Goal: Information Seeking & Learning: Learn about a topic

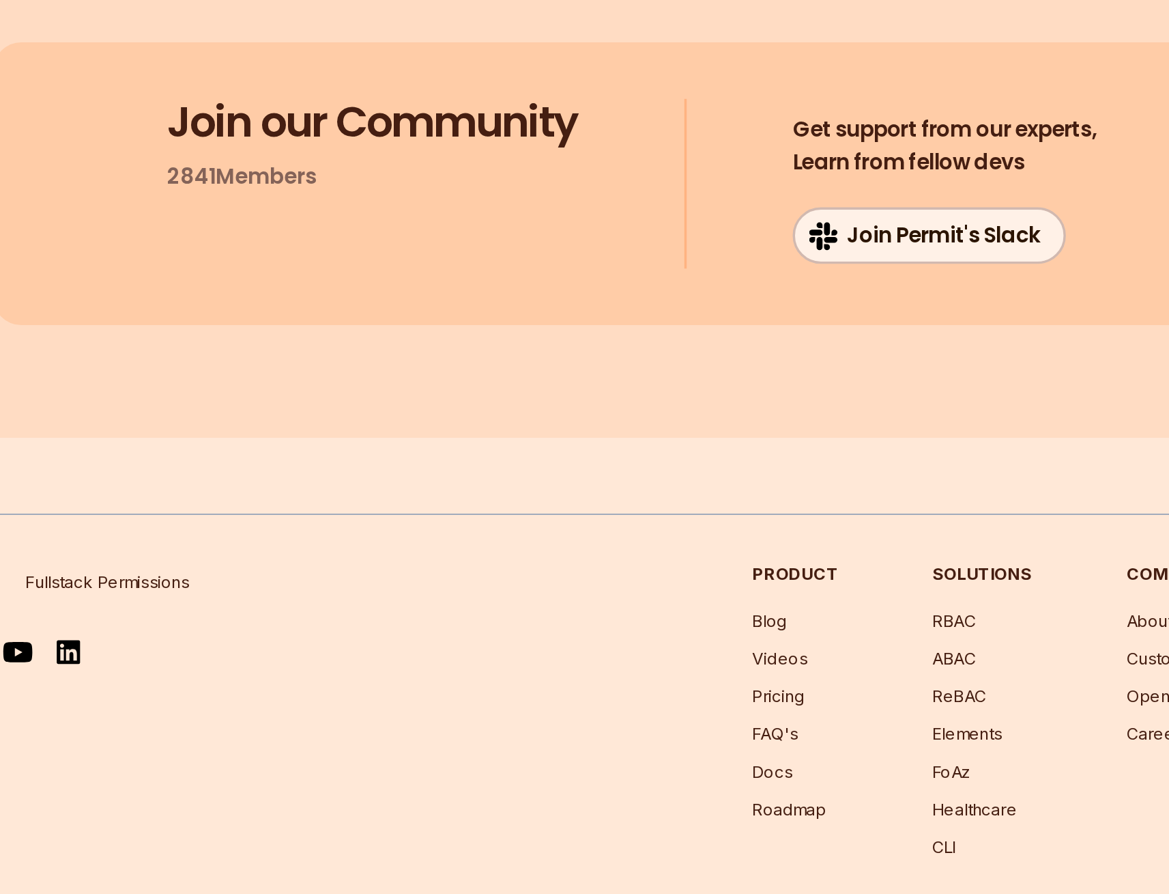
scroll to position [11011, 0]
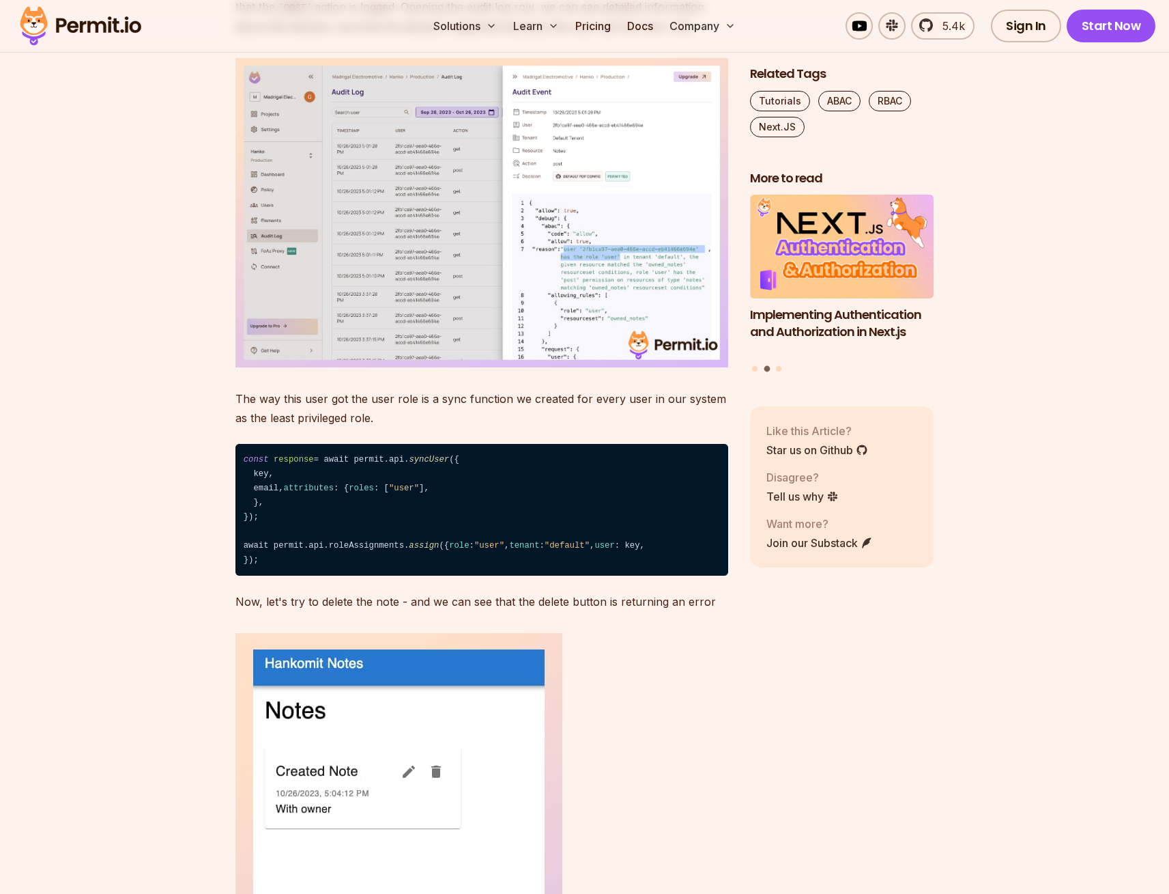
scroll to position [9725, 0]
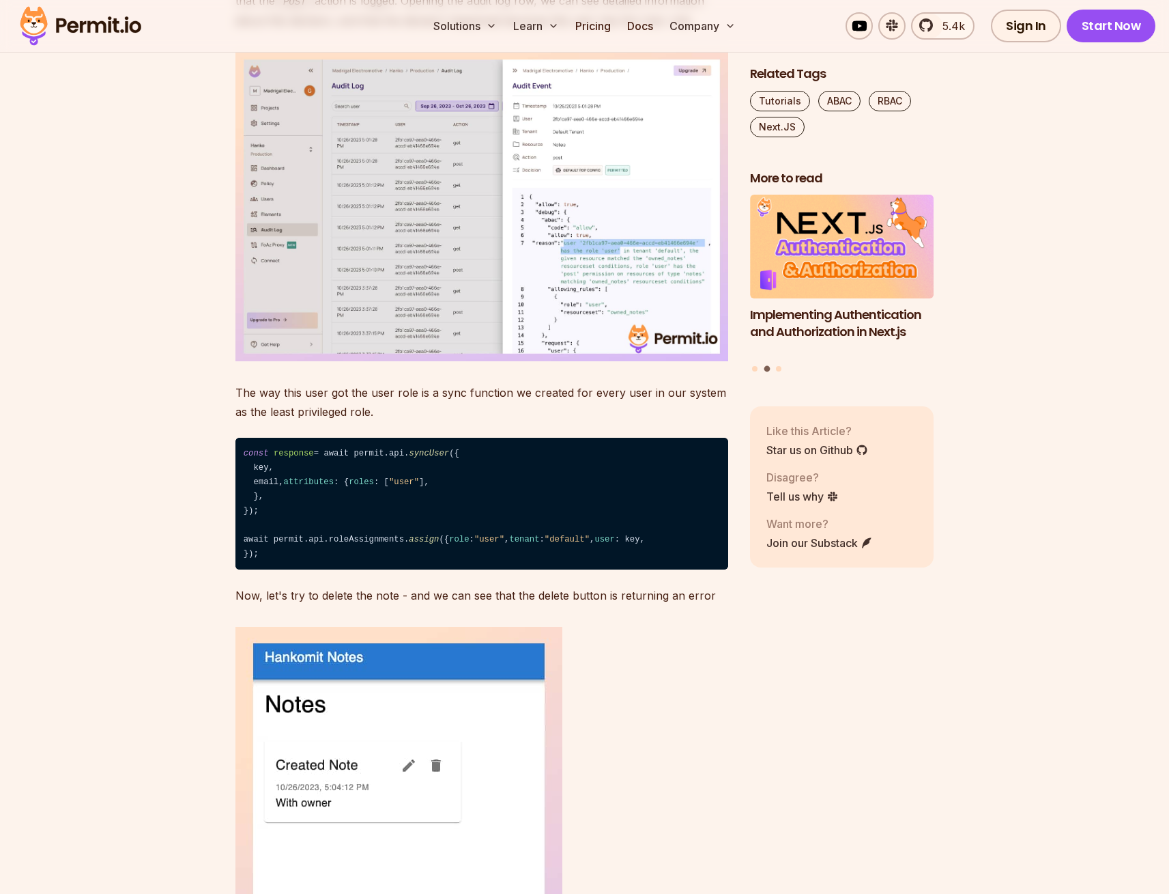
click at [653, 361] on img at bounding box center [482, 206] width 493 height 309
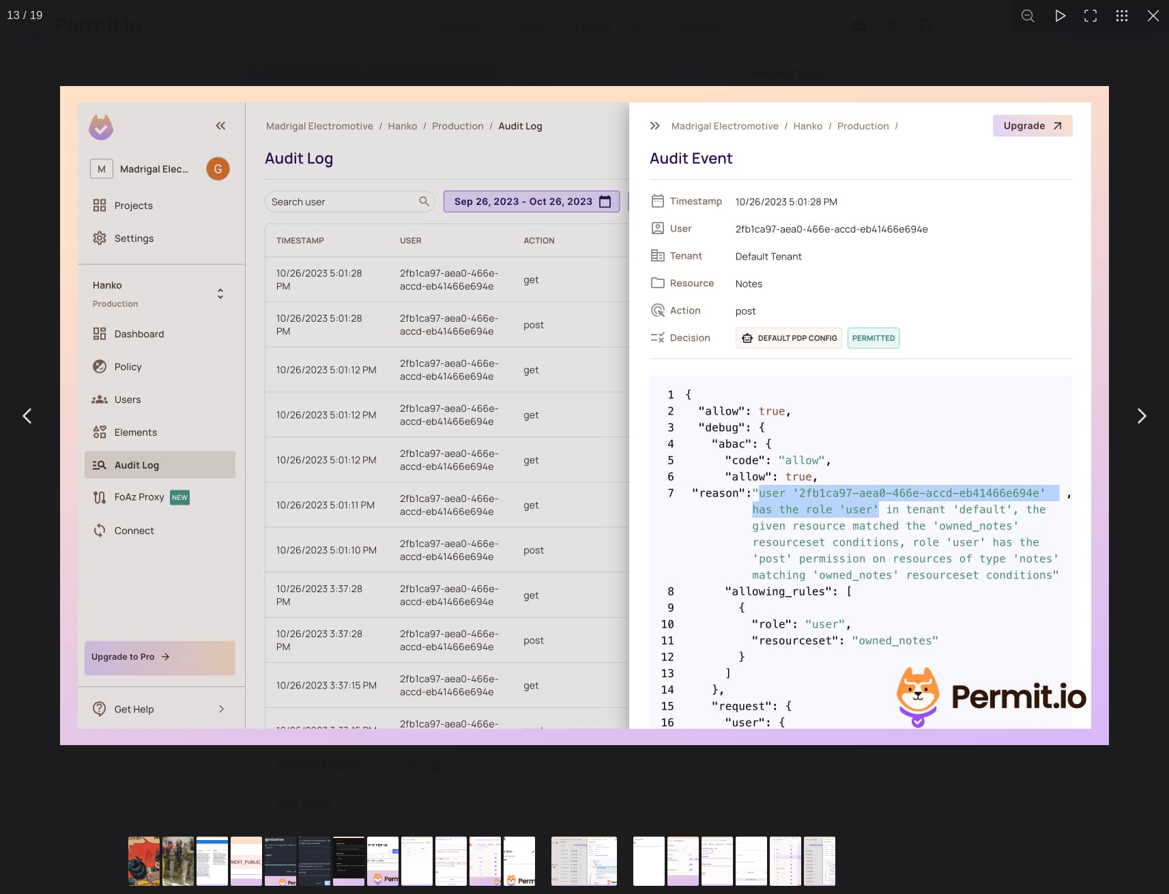
click at [1141, 416] on button "You can close this modal content with the ESC key" at bounding box center [1141, 416] width 34 height 34
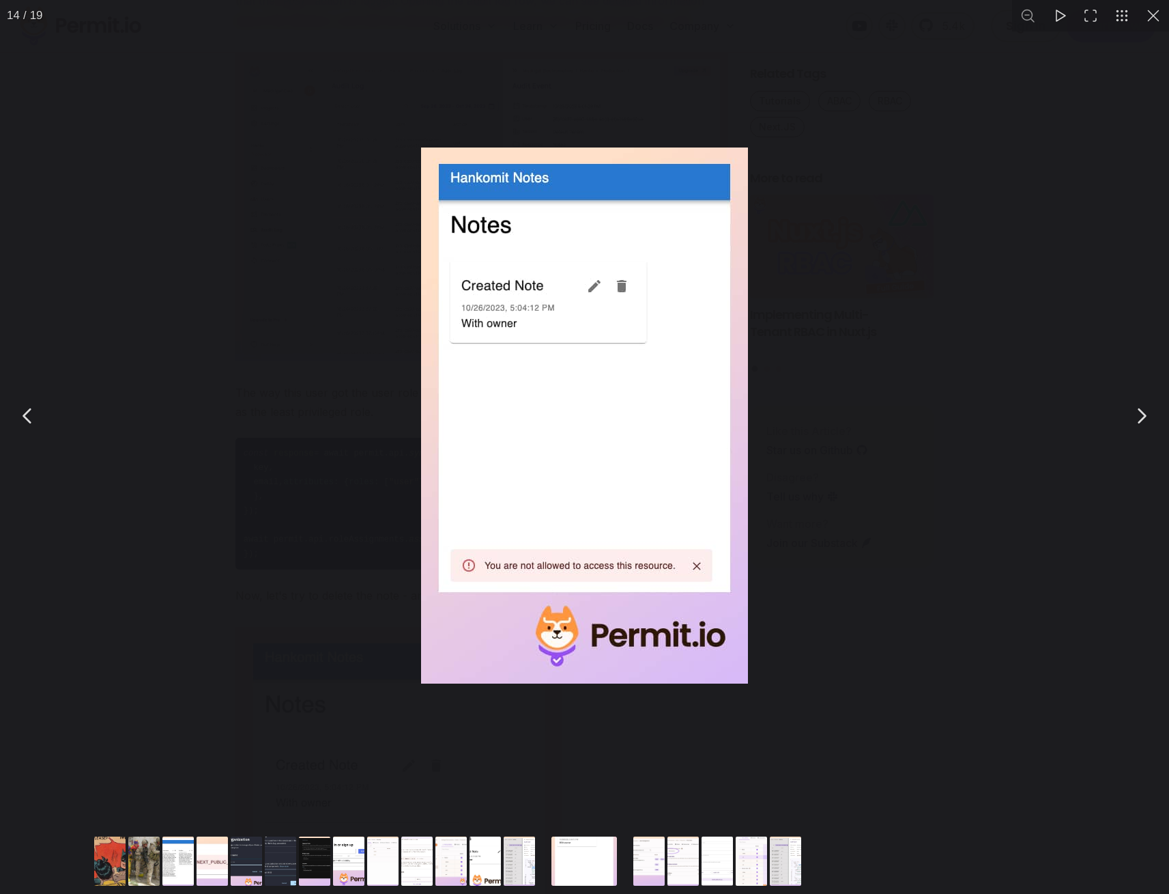
click at [1141, 416] on button "You can close this modal content with the ESC key" at bounding box center [1141, 416] width 34 height 34
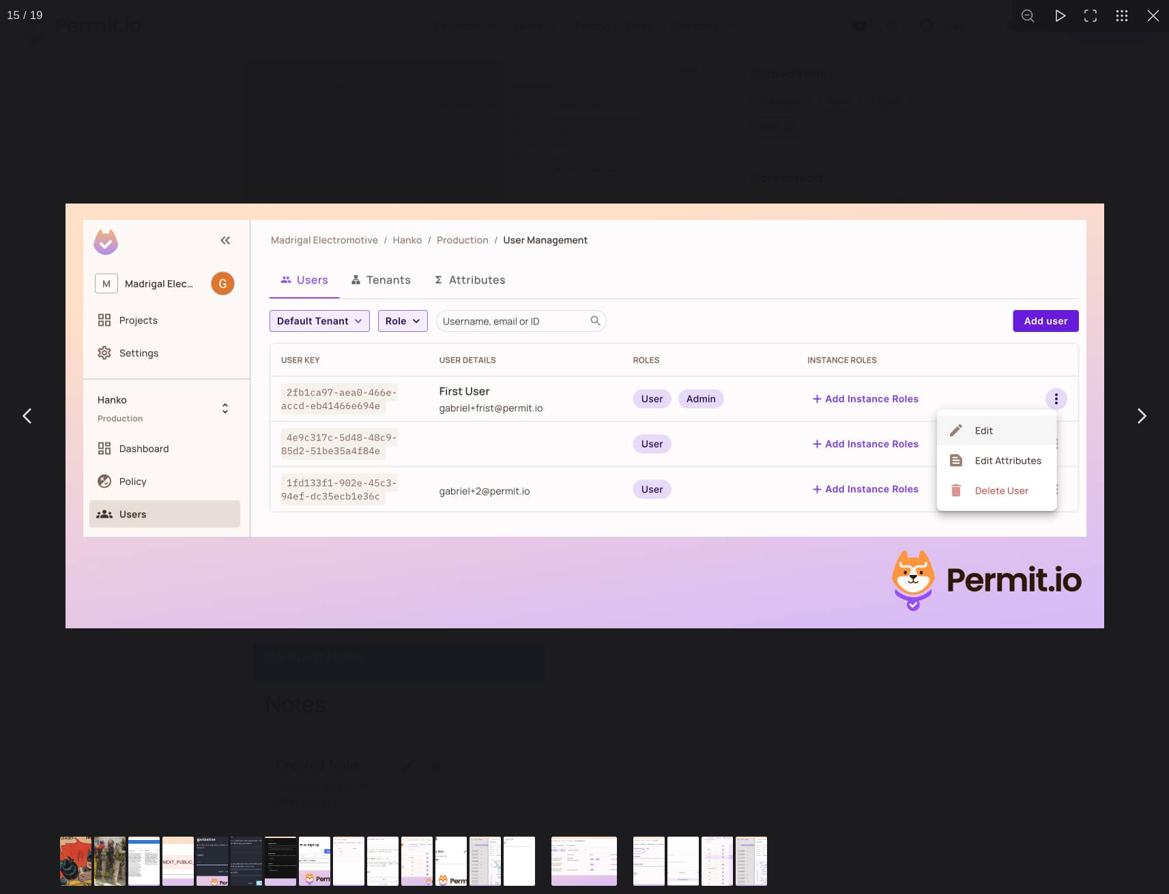
click at [1148, 413] on button "You can close this modal content with the ESC key" at bounding box center [1141, 416] width 34 height 34
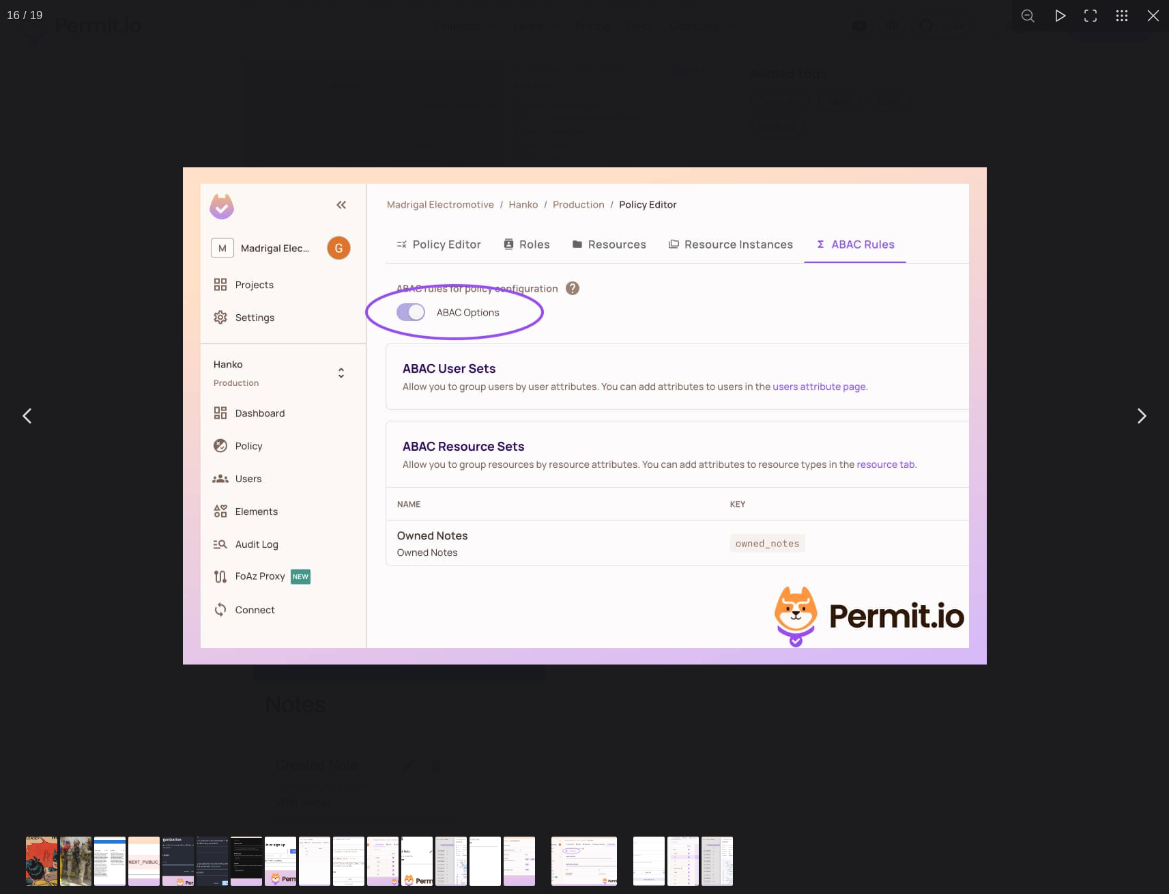
click at [1148, 413] on button "You can close this modal content with the ESC key" at bounding box center [1141, 416] width 34 height 34
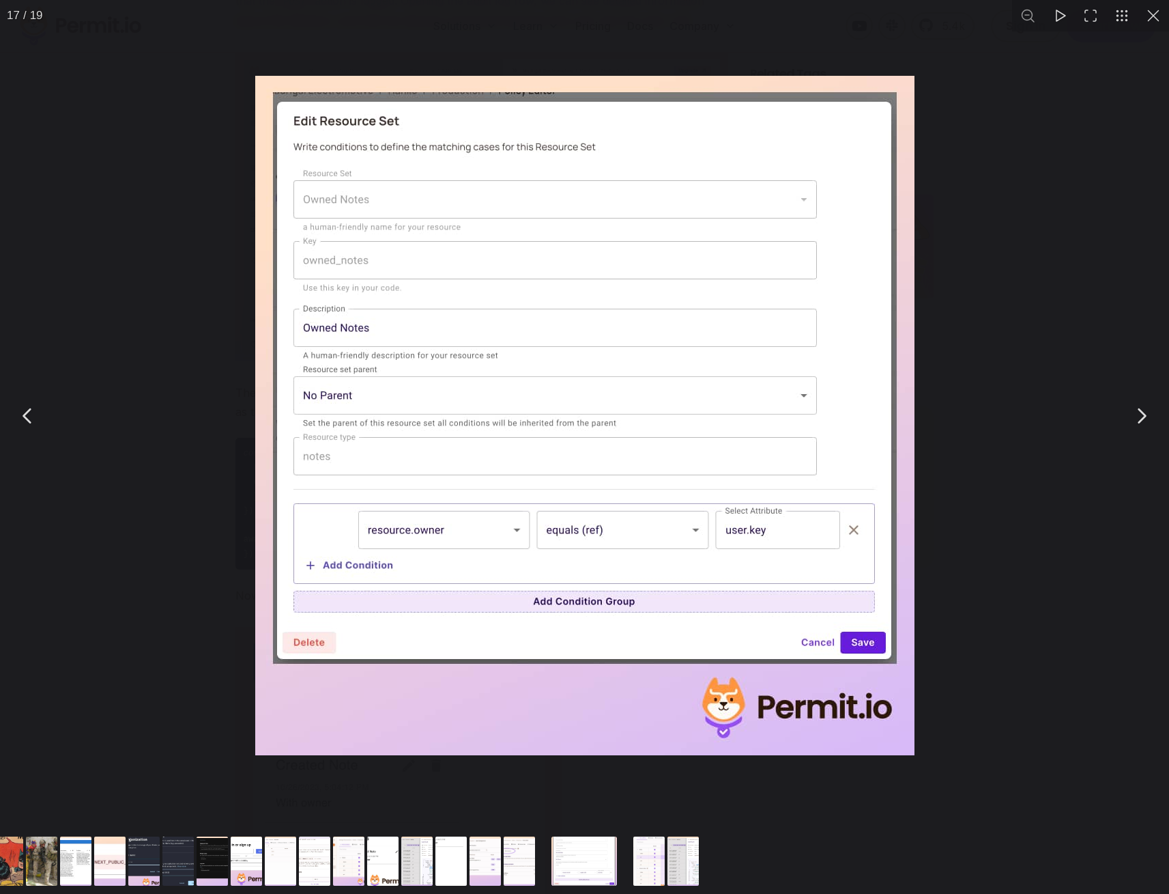
click at [1148, 413] on button "You can close this modal content with the ESC key" at bounding box center [1141, 416] width 34 height 34
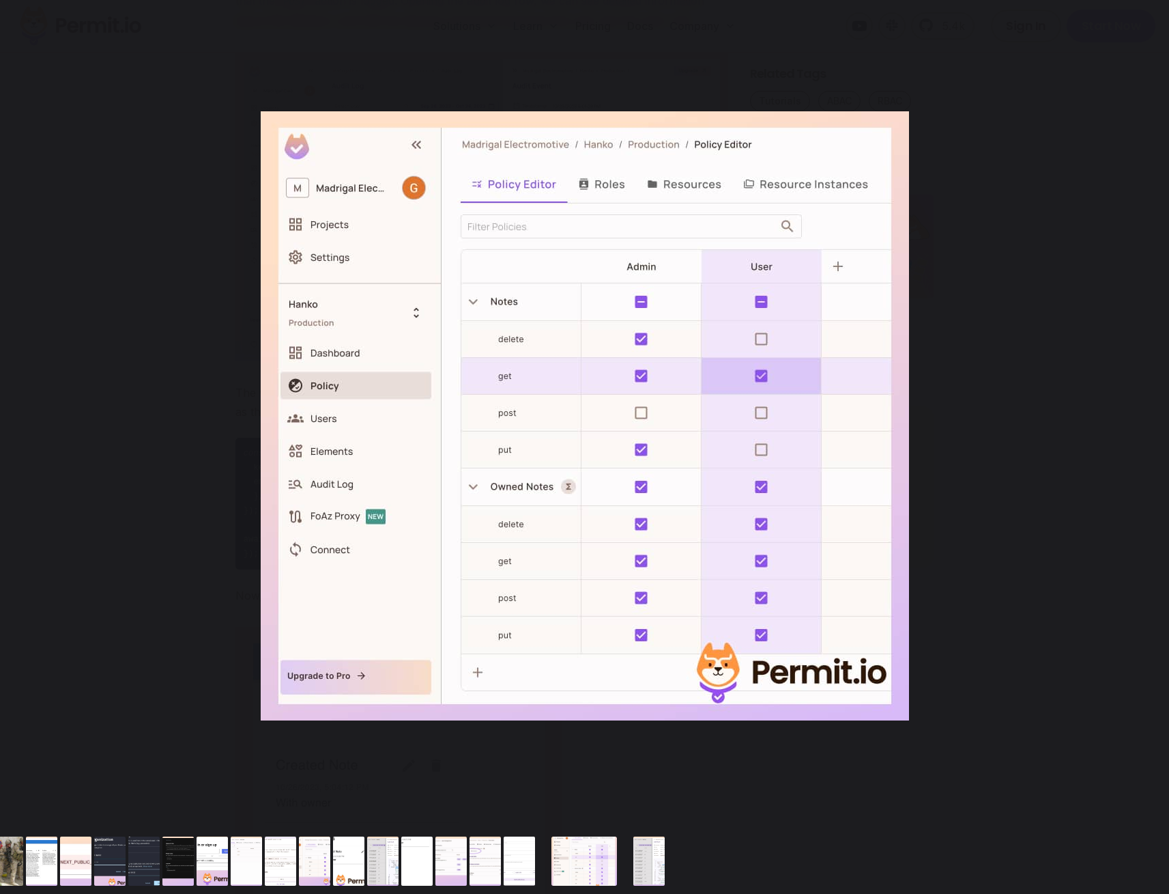
click at [1148, 413] on button "You can close this modal content with the ESC key" at bounding box center [1141, 416] width 34 height 34
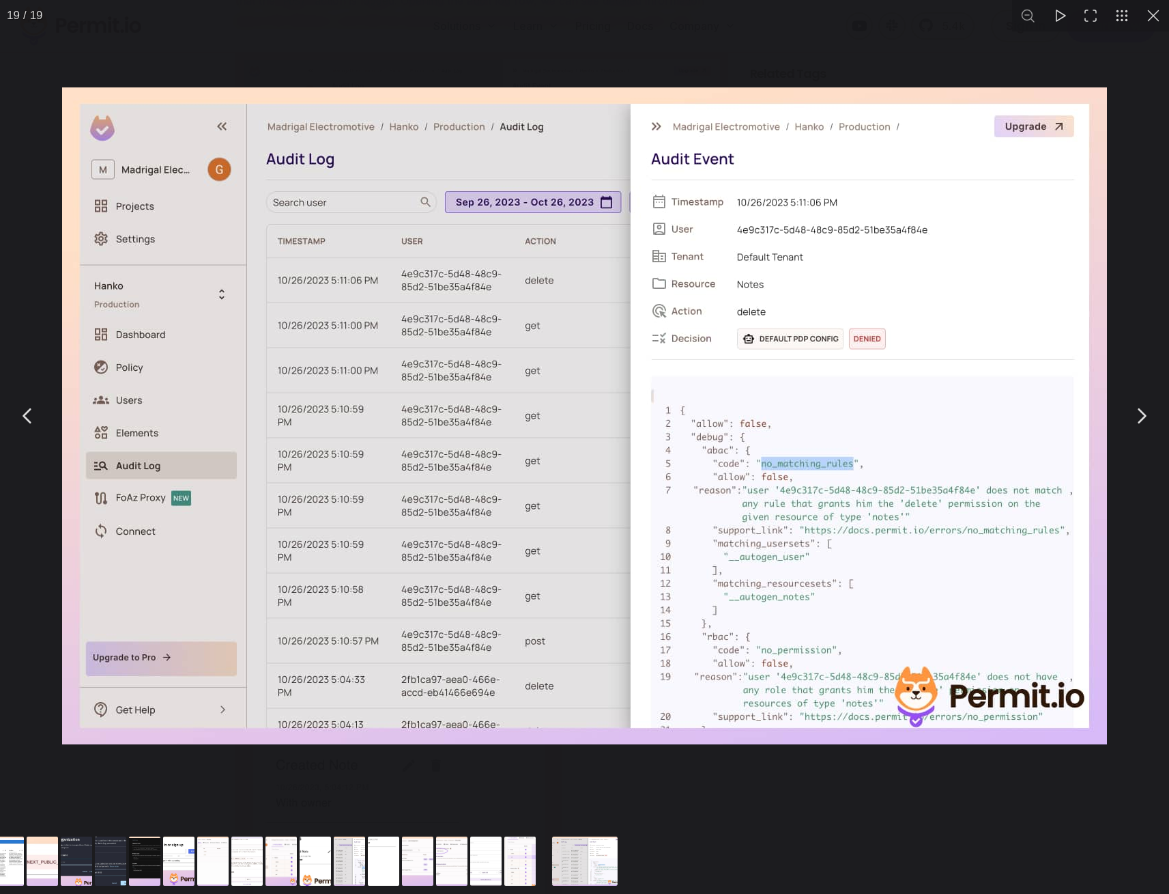
click at [1148, 413] on button "You can close this modal content with the ESC key" at bounding box center [1141, 416] width 34 height 34
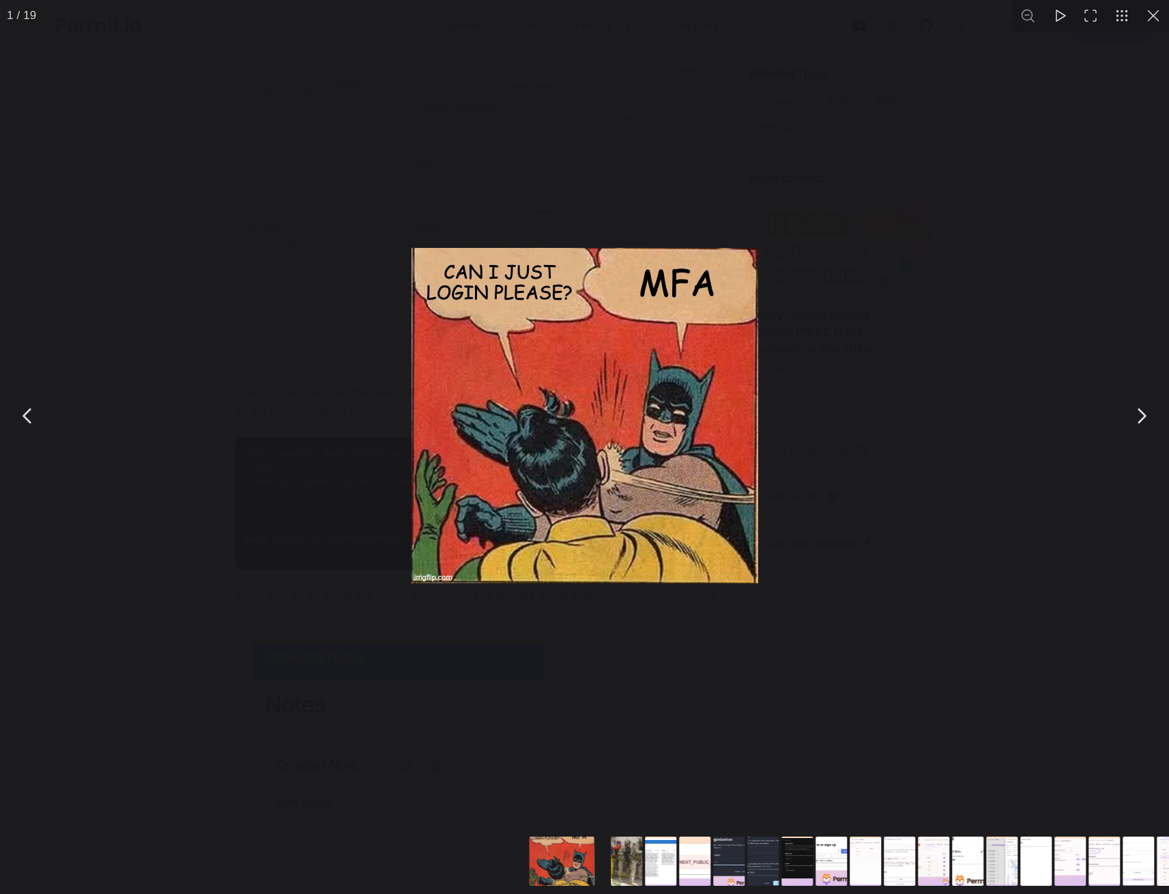
click at [1148, 413] on button "You can close this modal content with the ESC key" at bounding box center [1141, 416] width 34 height 34
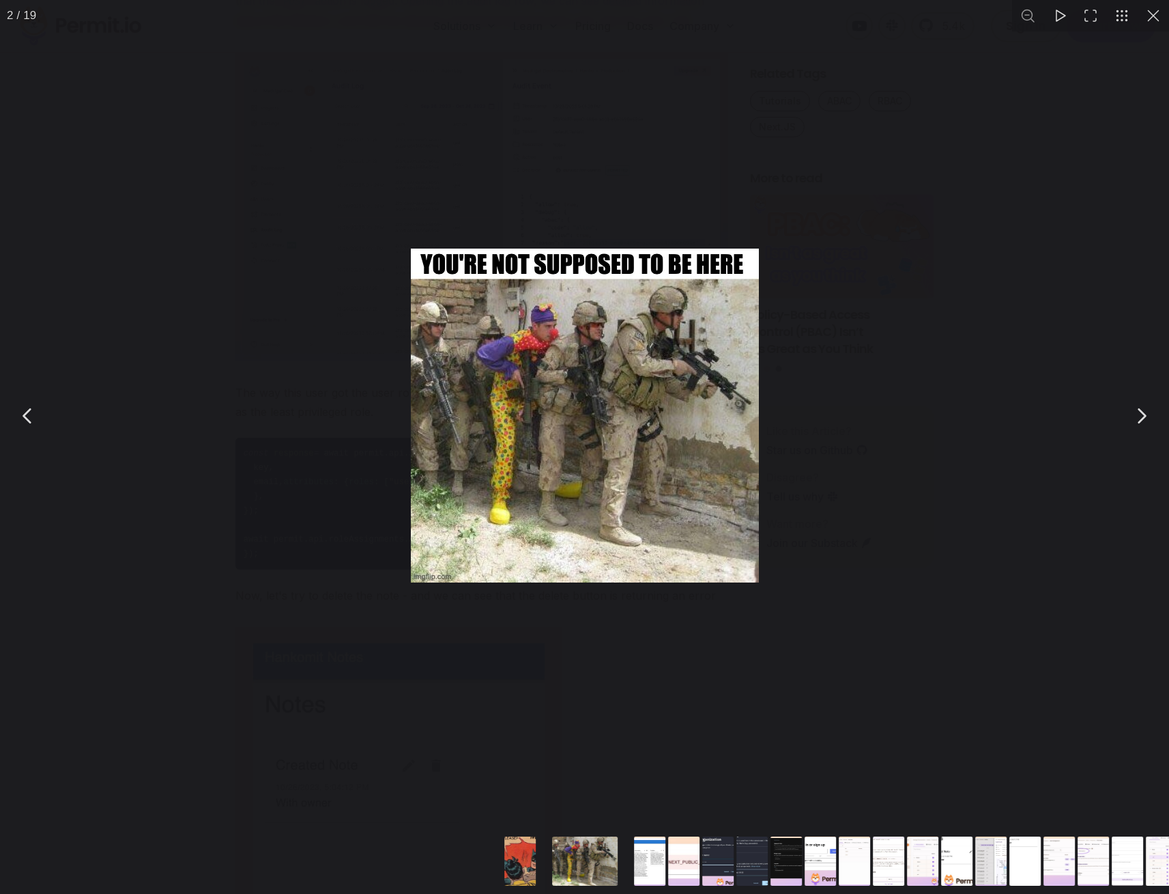
click at [1148, 413] on button "You can close this modal content with the ESC key" at bounding box center [1141, 416] width 34 height 34
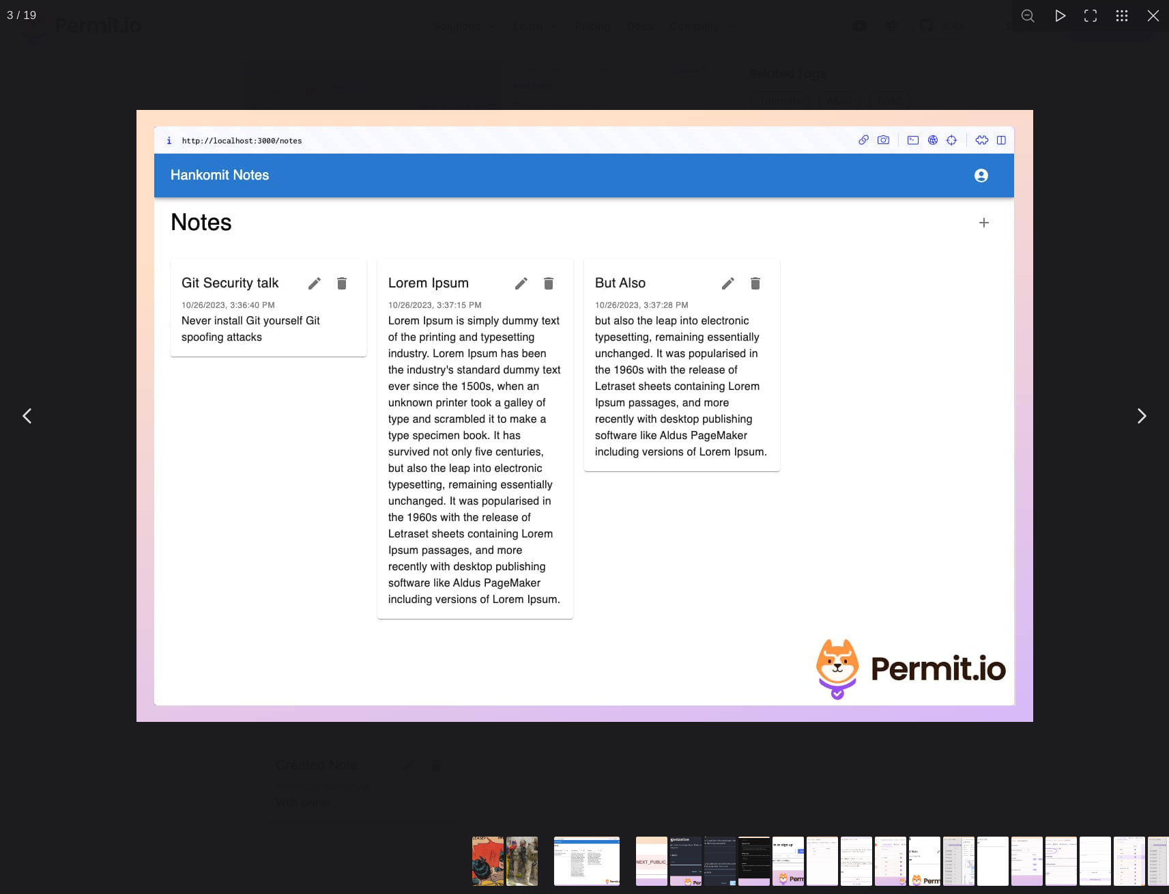
click at [1148, 413] on button "You can close this modal content with the ESC key" at bounding box center [1141, 416] width 34 height 34
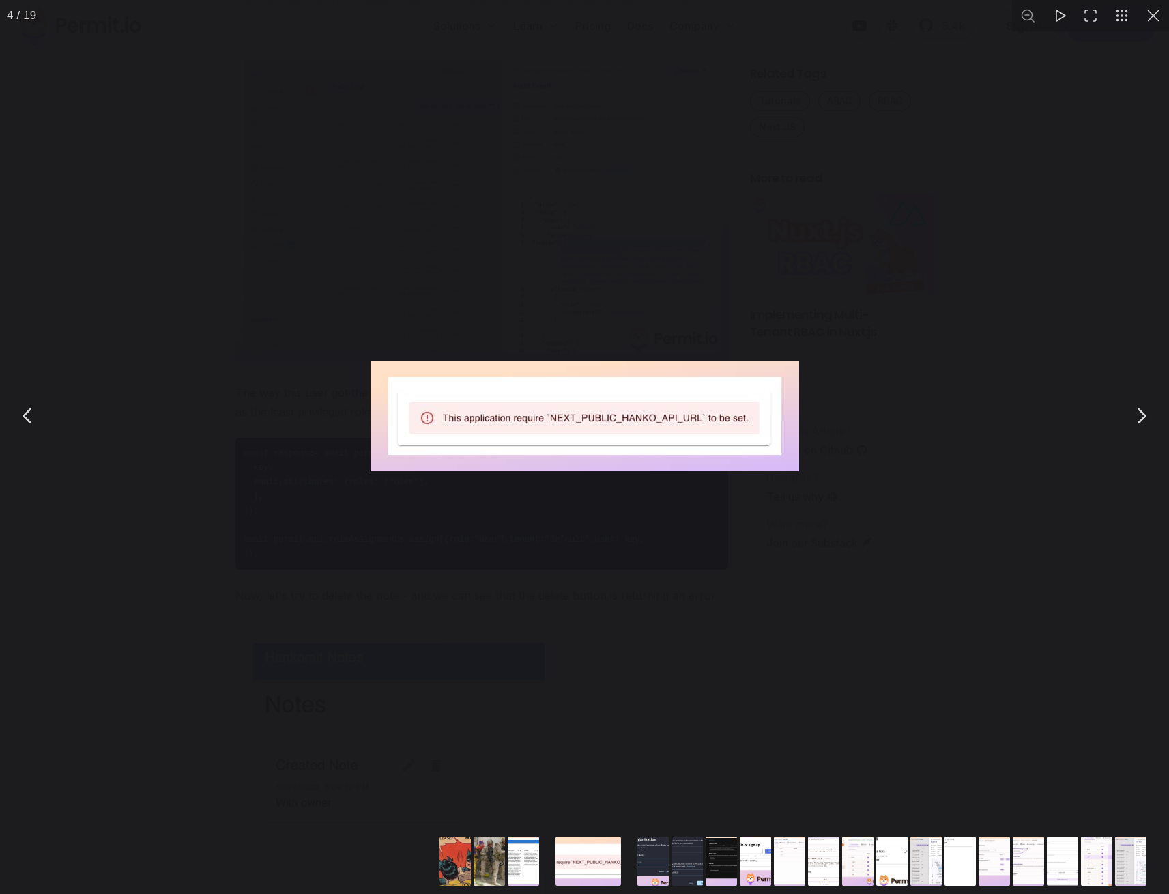
click at [1148, 413] on button "You can close this modal content with the ESC key" at bounding box center [1141, 416] width 34 height 34
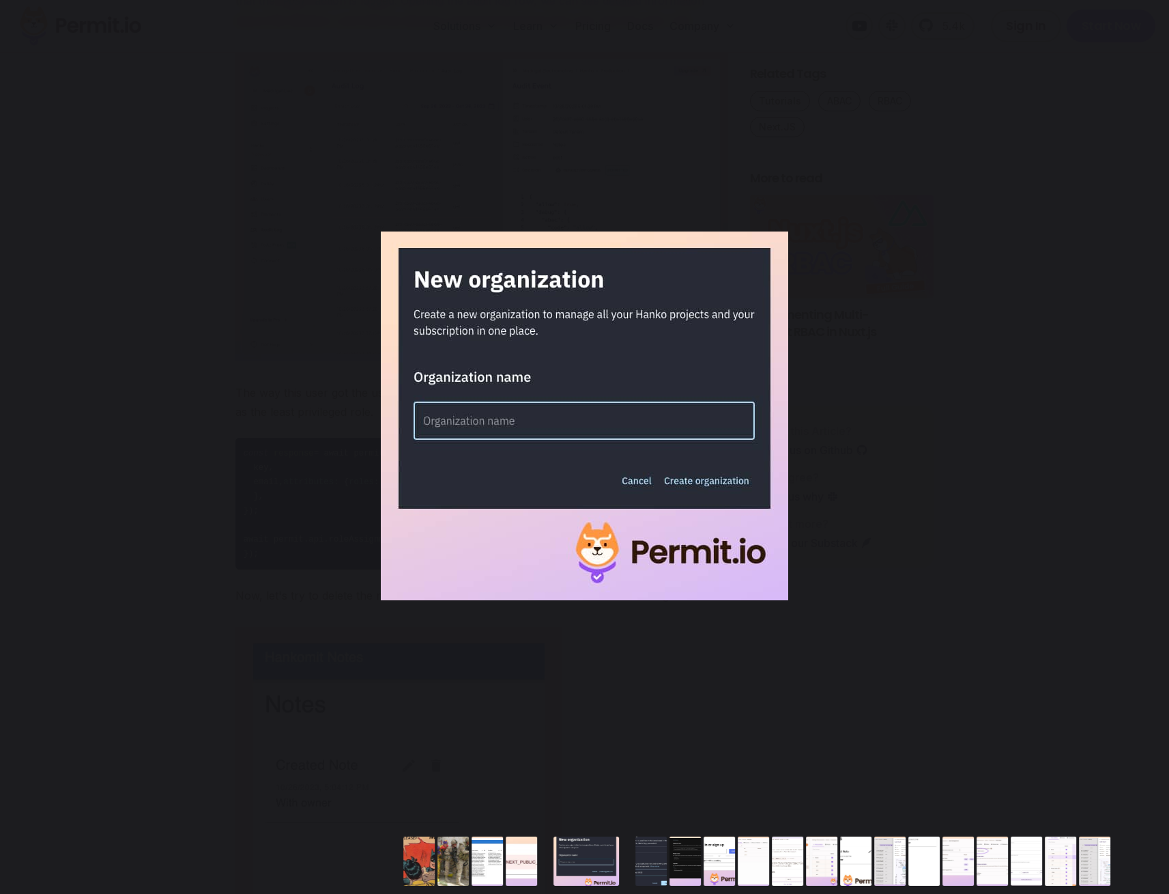
click at [1148, 413] on button "You can close this modal content with the ESC key" at bounding box center [1141, 416] width 34 height 34
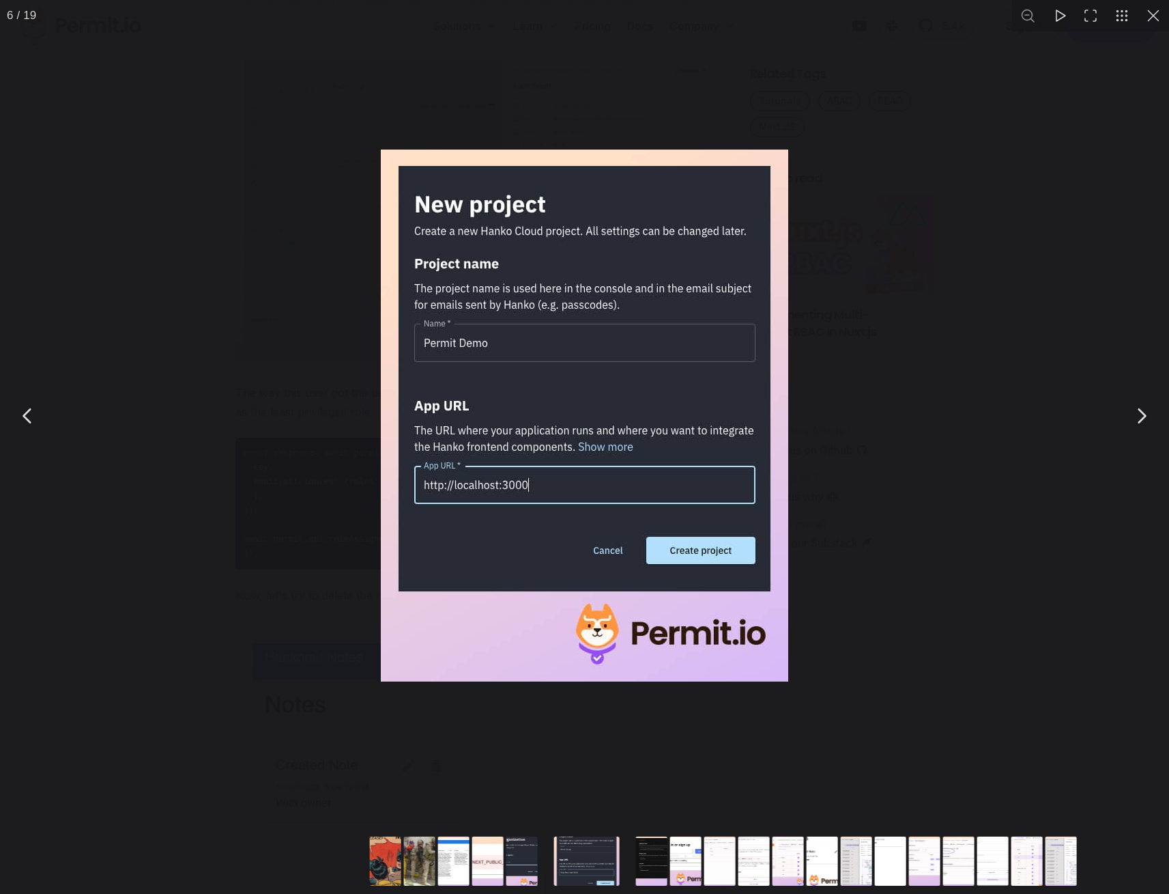
click at [1148, 413] on button "You can close this modal content with the ESC key" at bounding box center [1141, 416] width 34 height 34
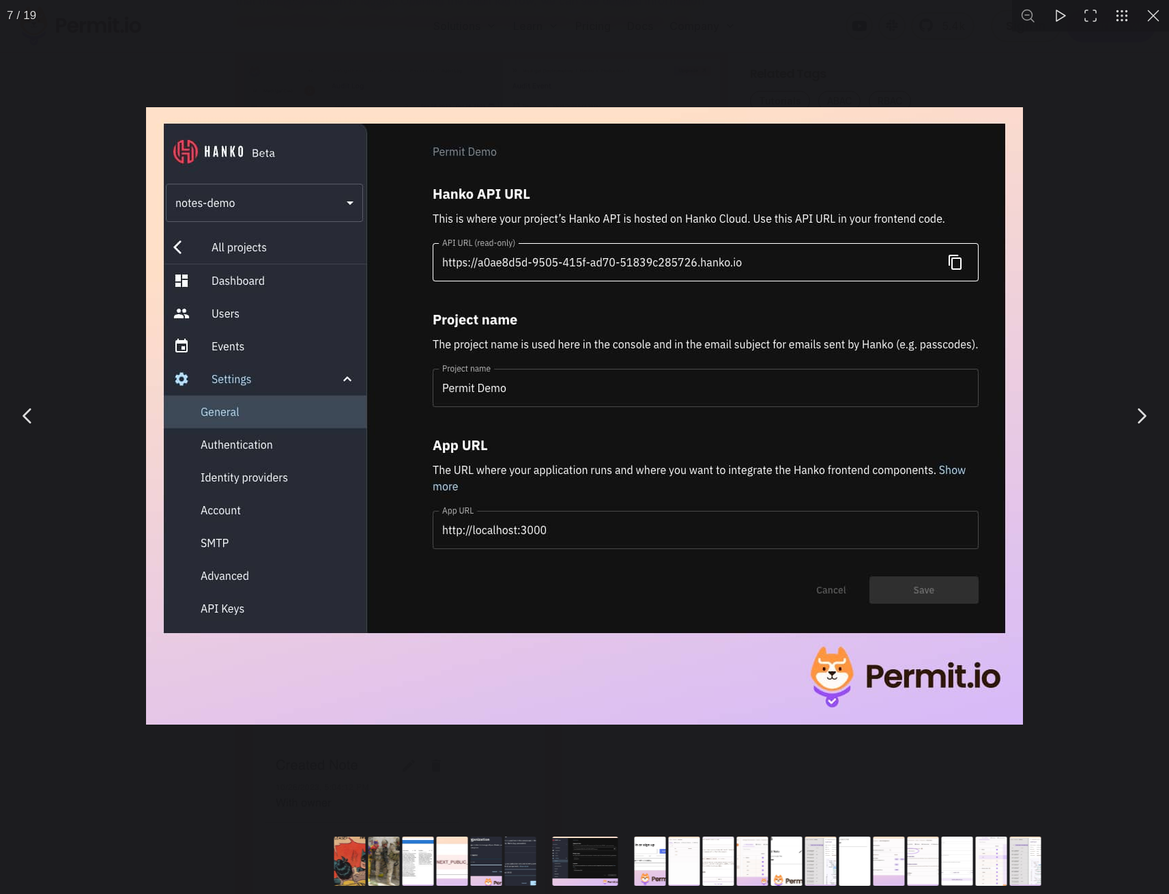
click at [1148, 413] on button "You can close this modal content with the ESC key" at bounding box center [1141, 416] width 34 height 34
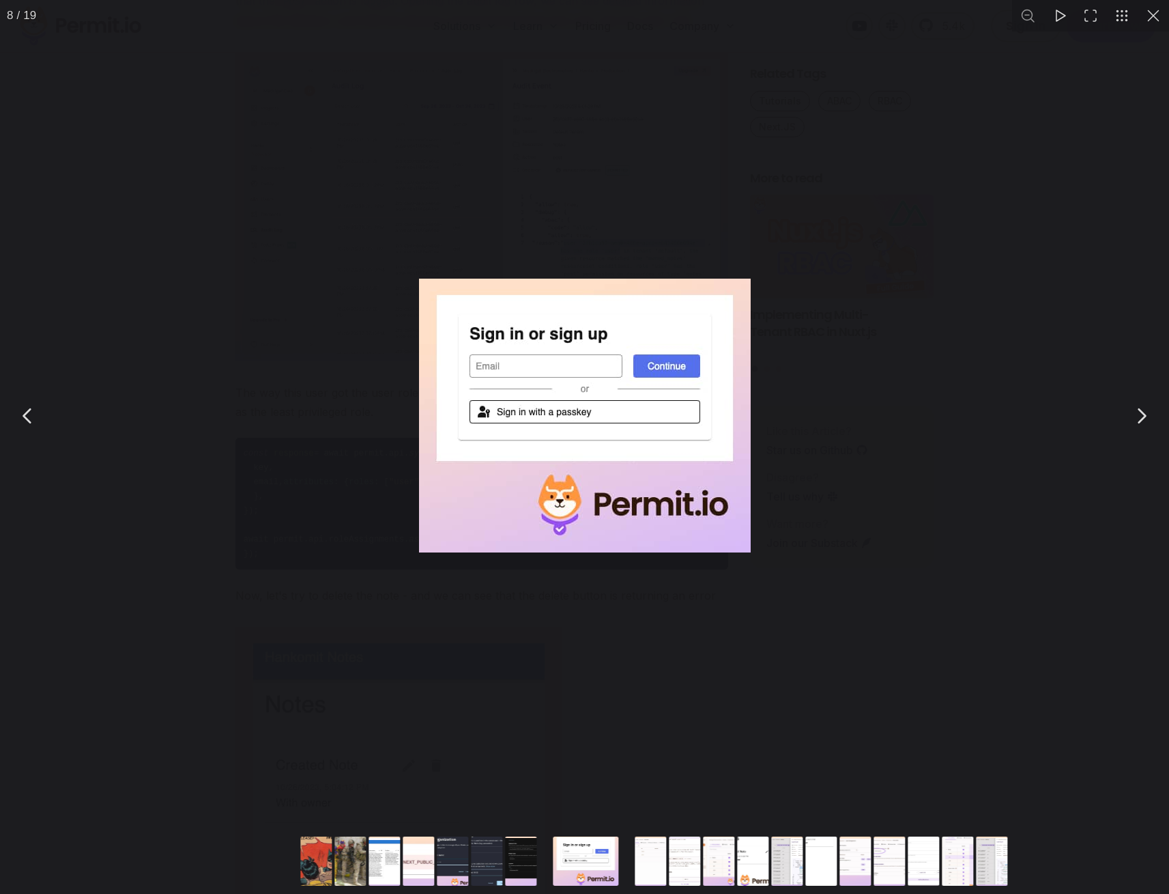
click at [1148, 413] on button "You can close this modal content with the ESC key" at bounding box center [1141, 416] width 34 height 34
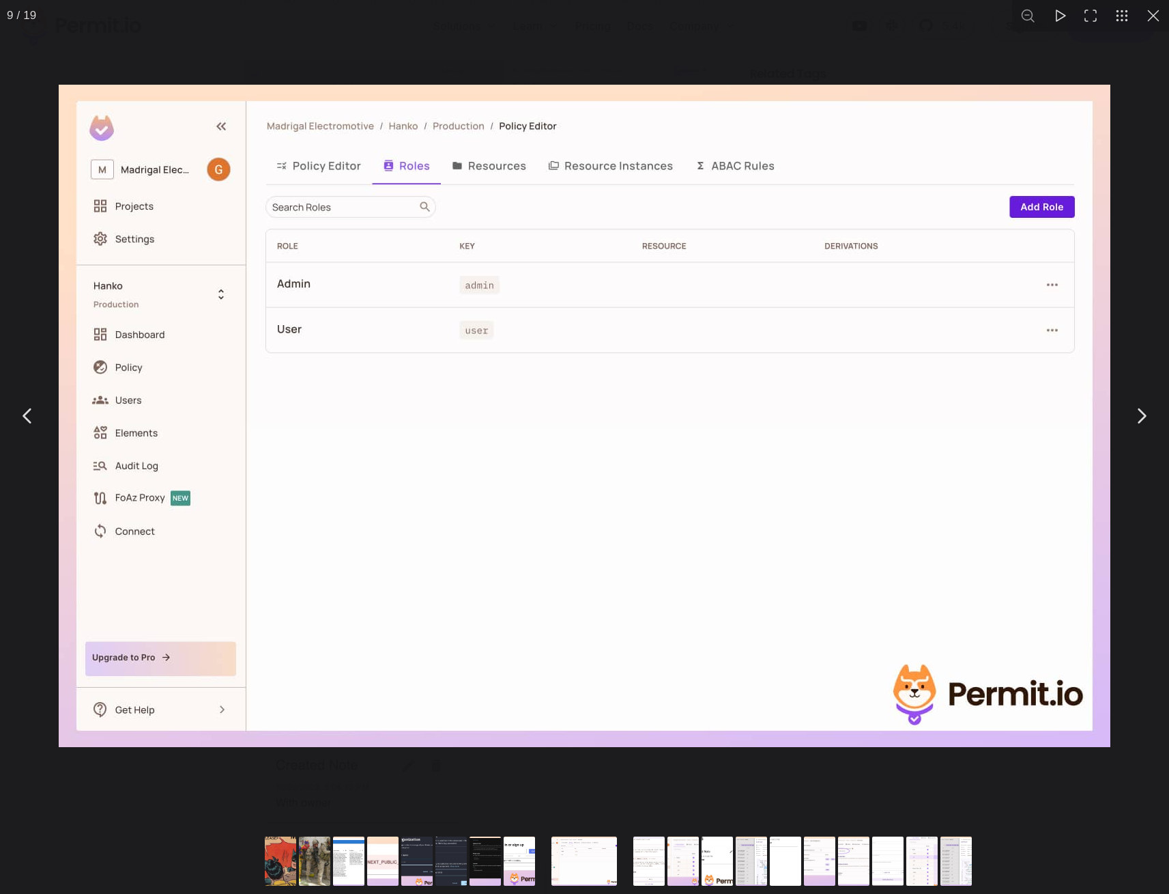
click at [1143, 416] on button "You can close this modal content with the ESC key" at bounding box center [1141, 416] width 34 height 34
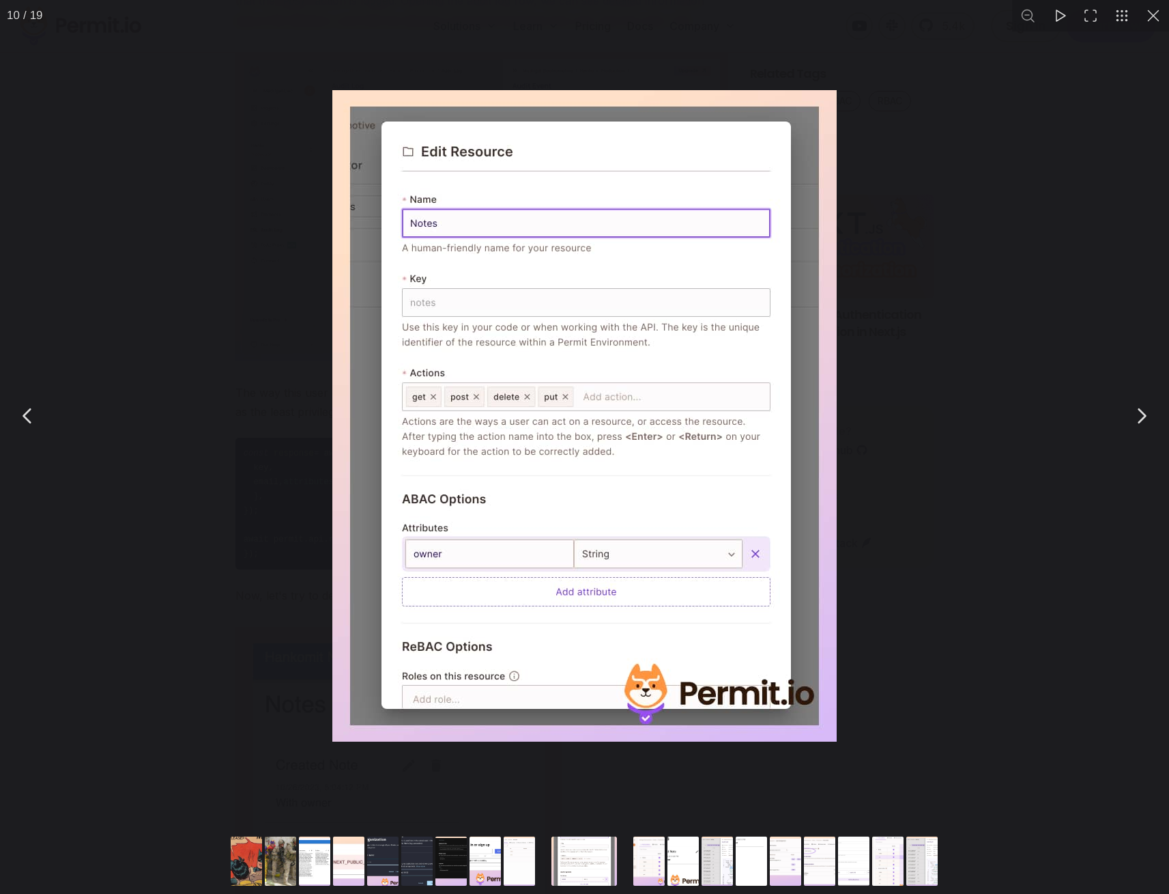
click at [1143, 416] on button "You can close this modal content with the ESC key" at bounding box center [1141, 416] width 34 height 34
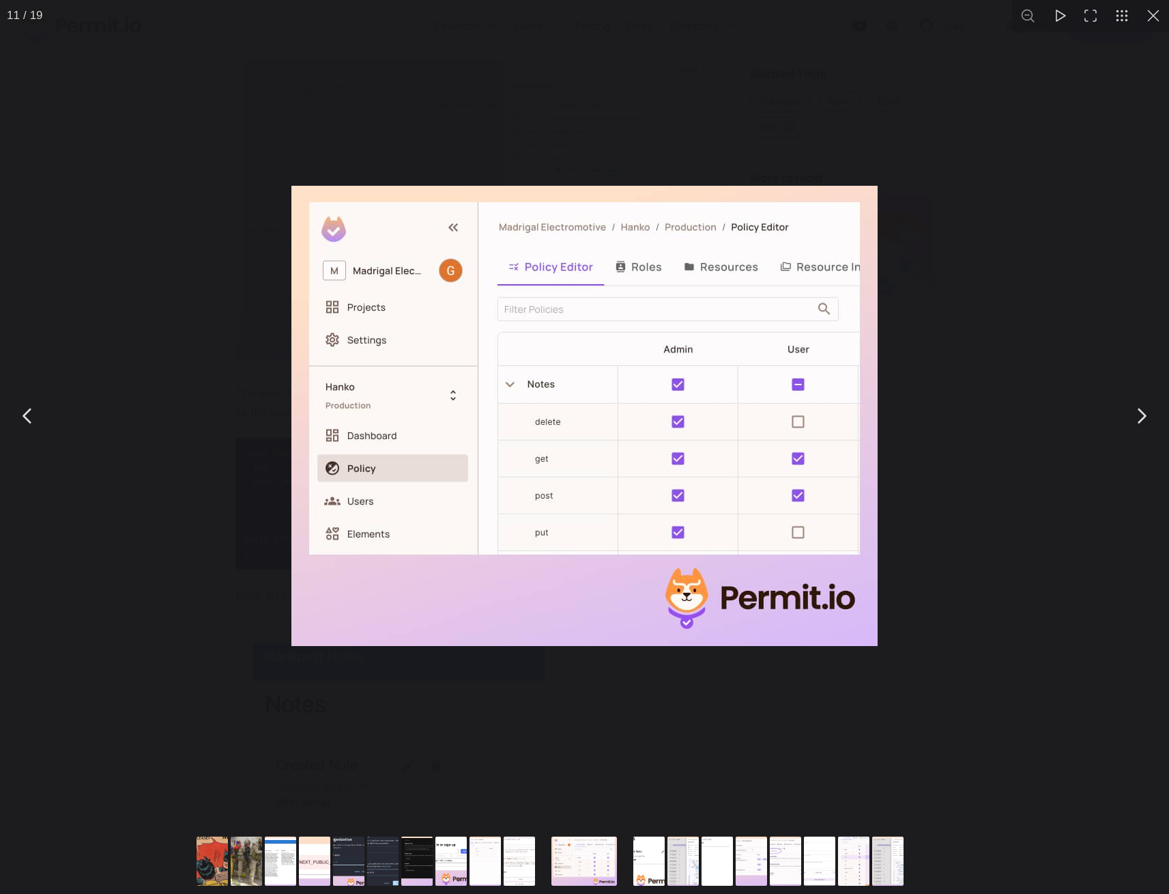
click at [1143, 416] on button "You can close this modal content with the ESC key" at bounding box center [1141, 416] width 34 height 34
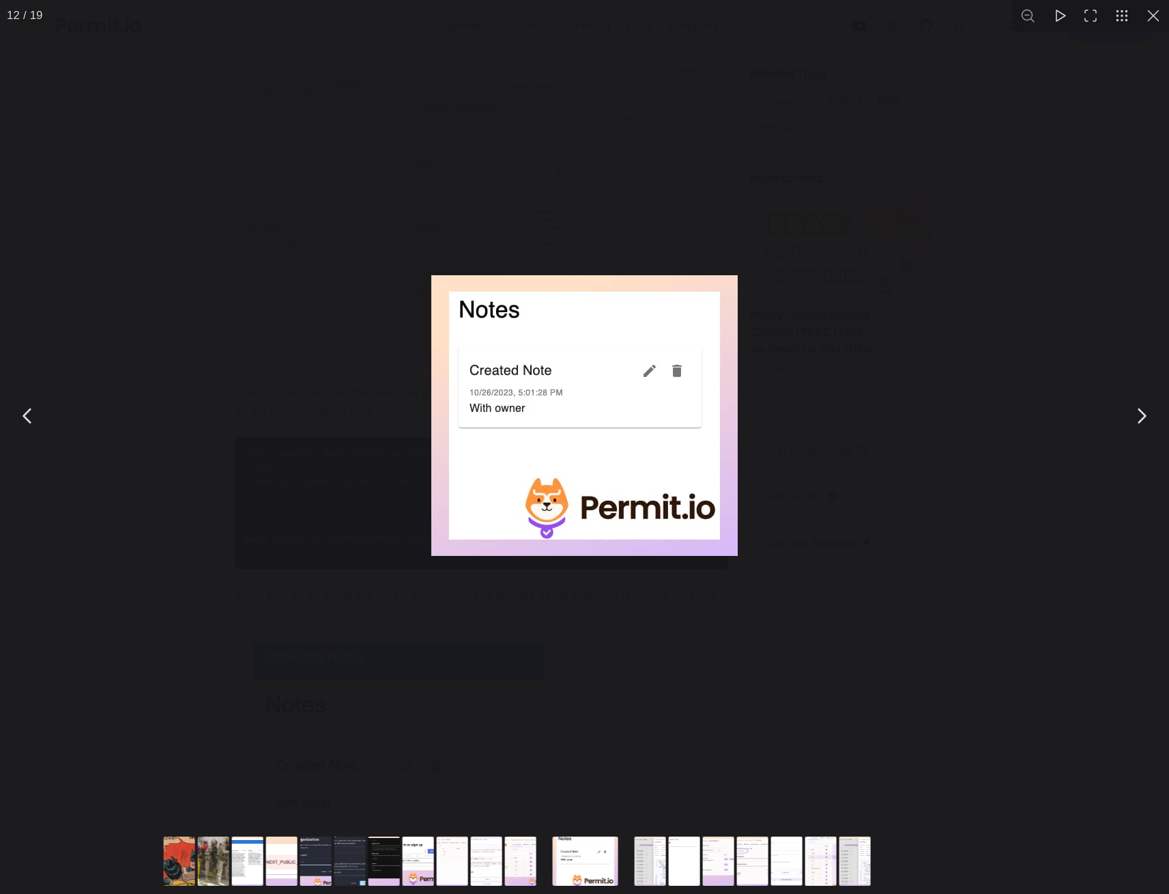
click at [1143, 416] on button "You can close this modal content with the ESC key" at bounding box center [1141, 416] width 34 height 34
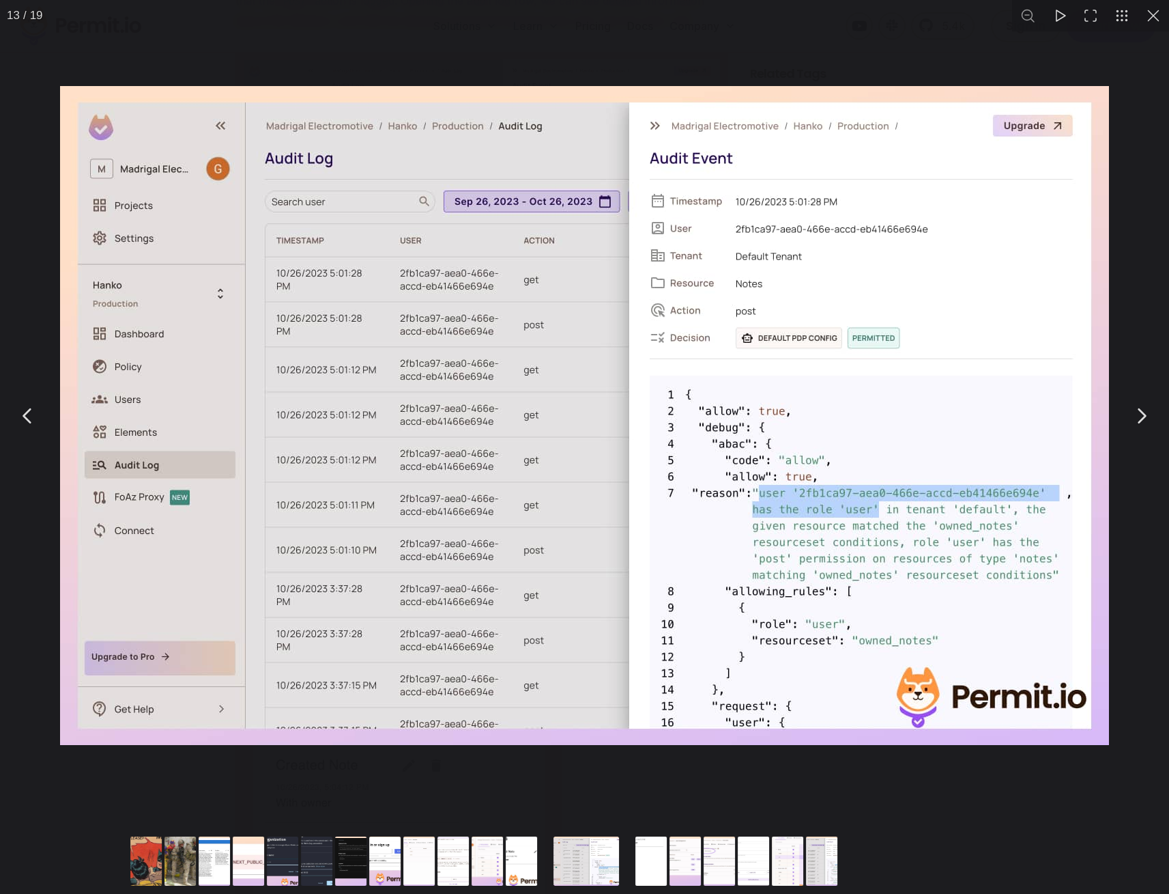
click at [1143, 416] on button "You can close this modal content with the ESC key" at bounding box center [1141, 416] width 34 height 34
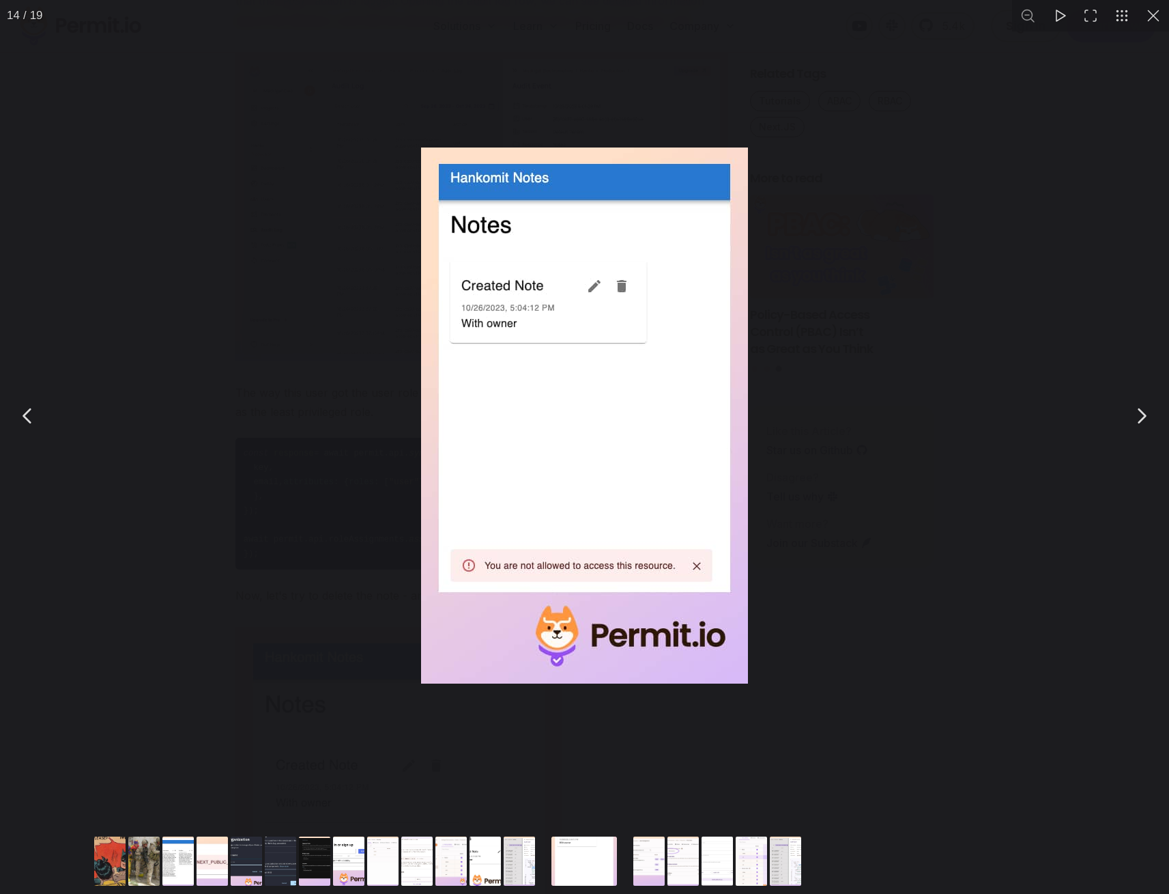
drag, startPoint x: 1156, startPoint y: 18, endPoint x: 1146, endPoint y: 27, distance: 13.0
click at [1156, 18] on button "You can close this modal content with the ESC key" at bounding box center [1153, 15] width 31 height 31
